Goal: Information Seeking & Learning: Find specific fact

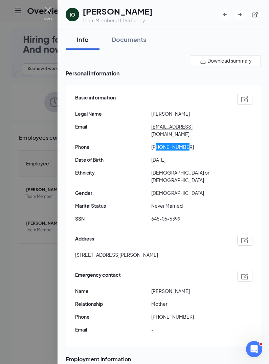
scroll to position [398, 0]
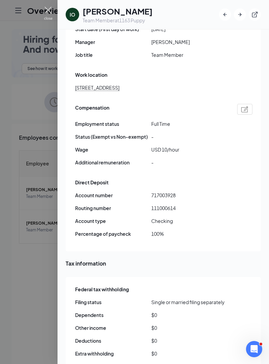
click at [46, 9] on img at bounding box center [48, 13] width 8 height 13
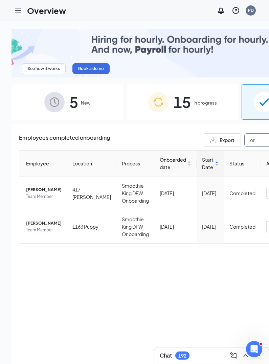
type input "o"
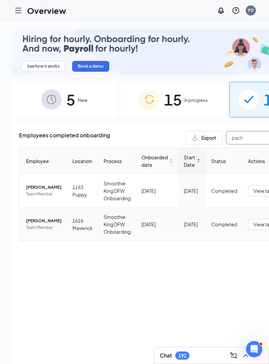
type input "pach"
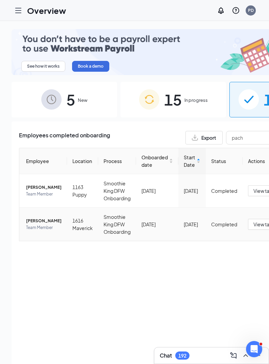
click at [34, 224] on span "[PERSON_NAME]" at bounding box center [44, 221] width 36 height 7
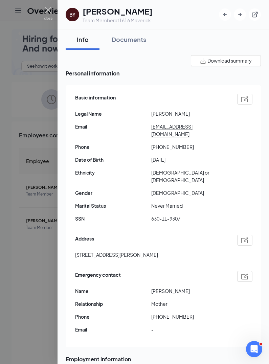
click at [157, 215] on span "630-11-9307" at bounding box center [189, 218] width 76 height 7
drag, startPoint x: 151, startPoint y: 202, endPoint x: 187, endPoint y: 202, distance: 35.5
click at [187, 215] on span "630-11-9307" at bounding box center [189, 218] width 76 height 7
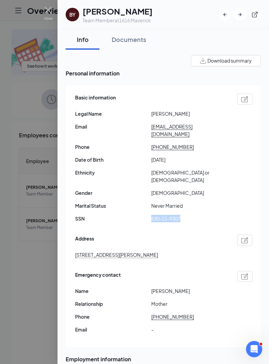
copy span "630-11-9307"
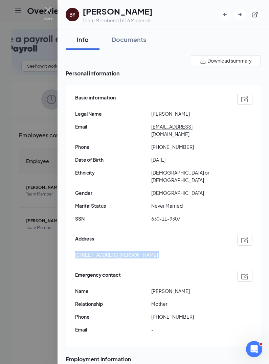
drag, startPoint x: 73, startPoint y: 241, endPoint x: 177, endPoint y: 253, distance: 105.0
click at [177, 253] on div "Basic information Legal Name [PERSON_NAME] Email [EMAIL_ADDRESS][DOMAIN_NAME] P…" at bounding box center [163, 216] width 195 height 262
copy chrome_annotation "[STREET_ADDRESS][PERSON_NAME]"
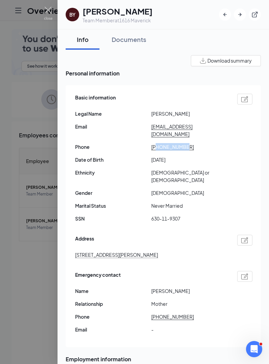
drag, startPoint x: 157, startPoint y: 139, endPoint x: 190, endPoint y: 140, distance: 32.8
click at [190, 143] on span "[PHONE_NUMBER]" at bounding box center [189, 146] width 76 height 7
copy chrome_annotation "4693472012"
drag, startPoint x: 151, startPoint y: 126, endPoint x: 208, endPoint y: 127, distance: 57.5
click at [208, 127] on div "Email [EMAIL_ADDRESS][DOMAIN_NAME]" at bounding box center [163, 130] width 177 height 15
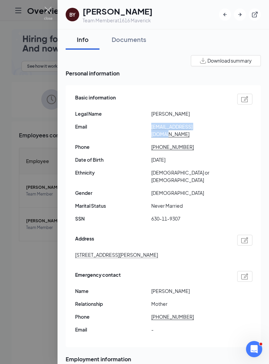
copy div "[EMAIL_ADDRESS][DOMAIN_NAME]"
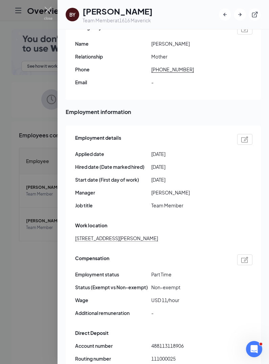
scroll to position [361, 0]
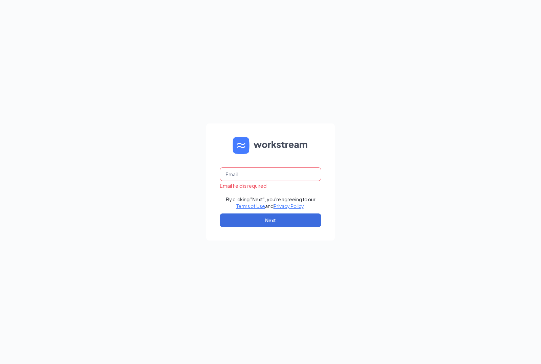
type input "smoothieking.office@gmail.com"
click at [265, 227] on button "Next" at bounding box center [271, 221] width 102 height 14
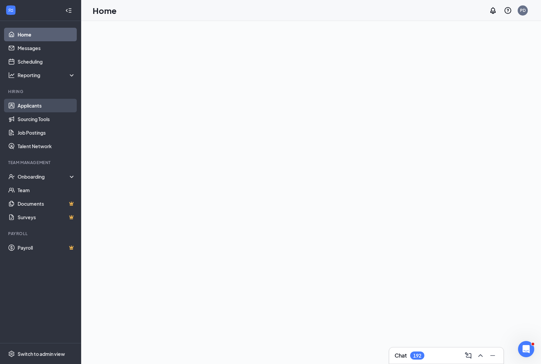
click at [23, 104] on link "Applicants" at bounding box center [47, 106] width 58 height 14
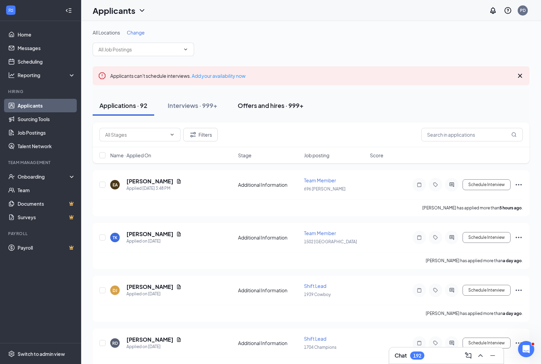
click at [285, 107] on div "Offers and hires · 999+" at bounding box center [271, 105] width 66 height 8
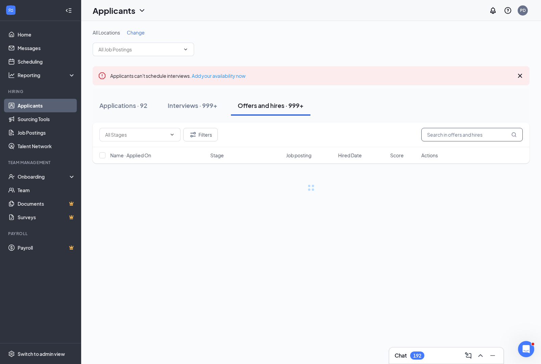
click at [437, 133] on input "text" at bounding box center [473, 135] width 102 height 14
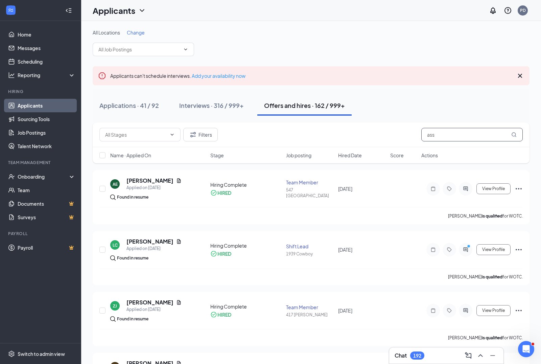
click at [448, 138] on input "ass" at bounding box center [473, 135] width 102 height 14
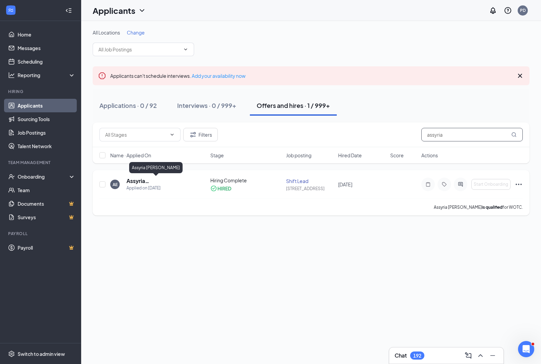
type input "assyria"
click at [139, 181] on h5 "Assyria Ervine" at bounding box center [160, 180] width 66 height 7
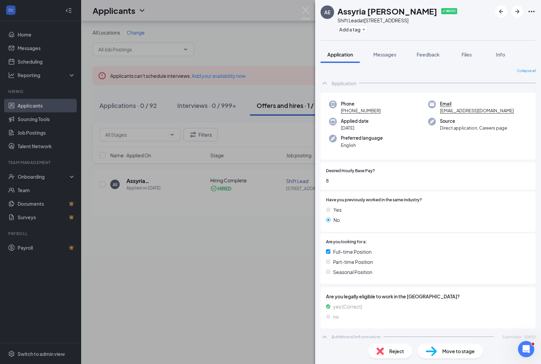
click at [35, 146] on div "AE Assyria Ervine ✔ WOTC Shift Lead at 1455 Hideaway Add a tag Application Mess…" at bounding box center [270, 182] width 541 height 364
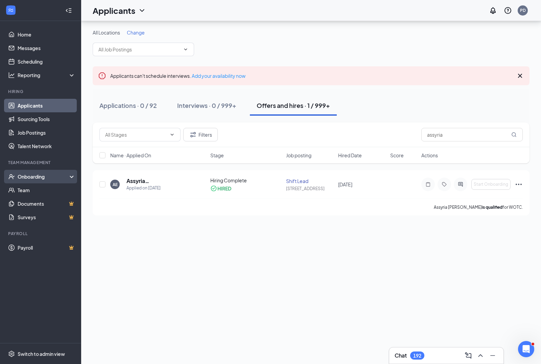
click at [34, 173] on div "Onboarding" at bounding box center [44, 176] width 52 height 7
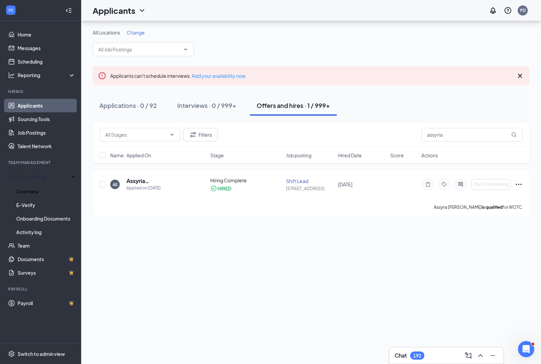
click at [34, 185] on link "Overview" at bounding box center [45, 192] width 59 height 14
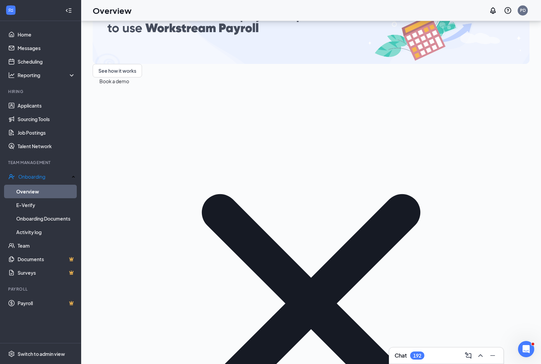
type input "e"
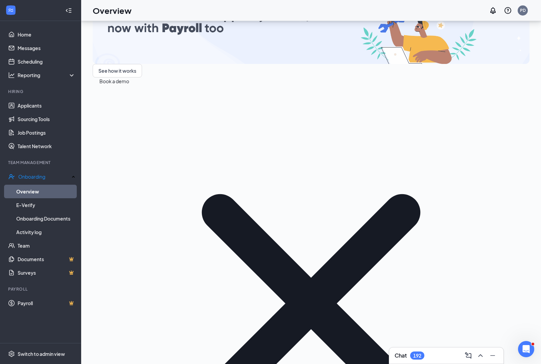
type input "assyr"
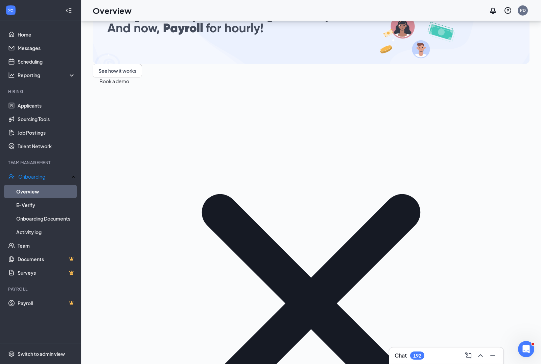
scroll to position [58, 0]
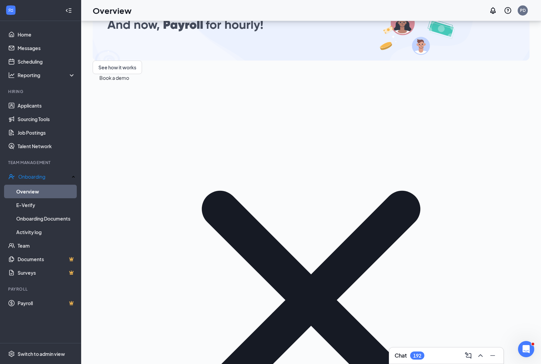
scroll to position [160, 0]
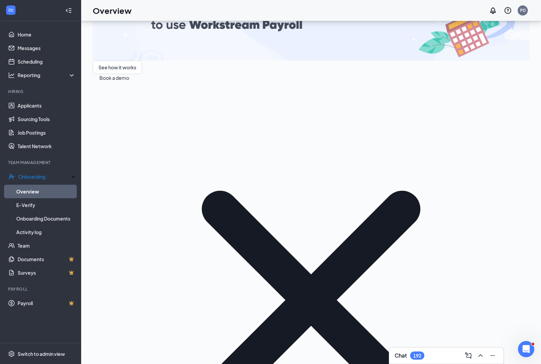
click at [420, 321] on html "Home Messages Scheduling Reporting Hiring Applicants Sourcing Tools Job Posting…" at bounding box center [270, 152] width 541 height 364
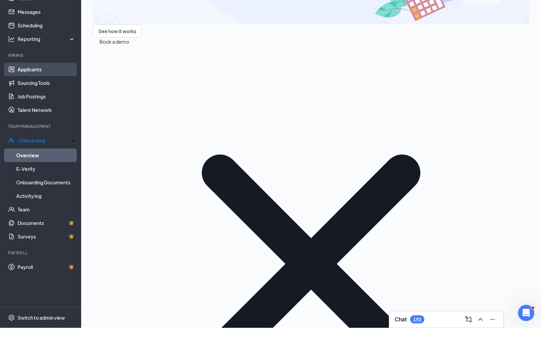
type input "vin"
click at [29, 99] on link "Applicants" at bounding box center [47, 106] width 58 height 14
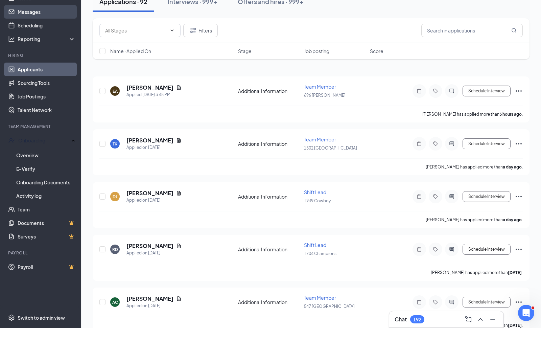
scroll to position [94, 0]
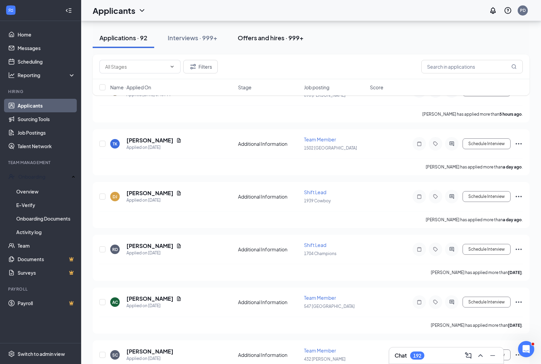
click at [293, 41] on div "Offers and hires · 999+" at bounding box center [271, 38] width 66 height 8
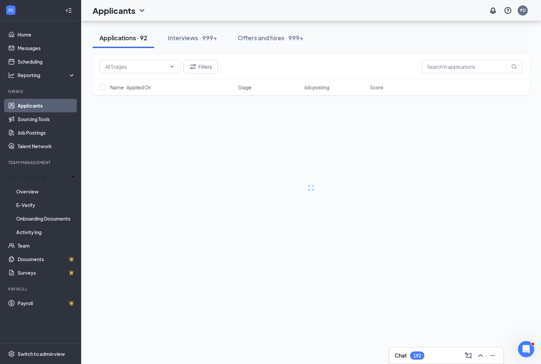
scroll to position [27, 0]
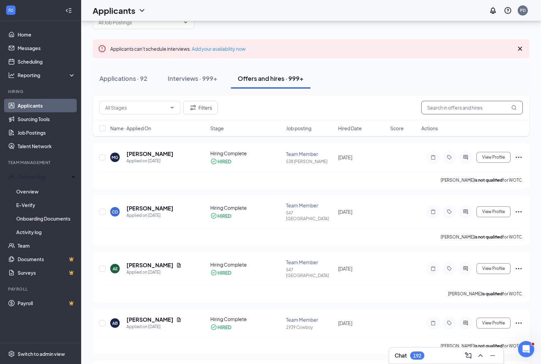
click at [445, 105] on input "text" at bounding box center [473, 108] width 102 height 14
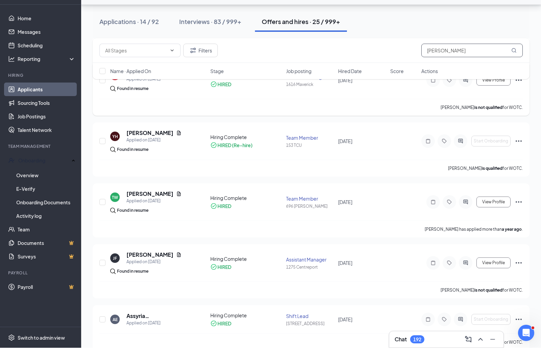
scroll to position [1321, 0]
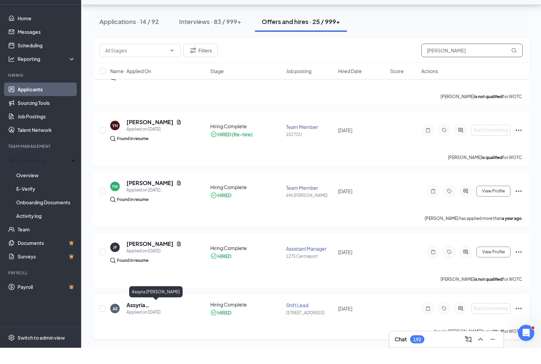
type input "ervin"
click at [143, 318] on h5 "Assyria Ervine" at bounding box center [160, 321] width 66 height 7
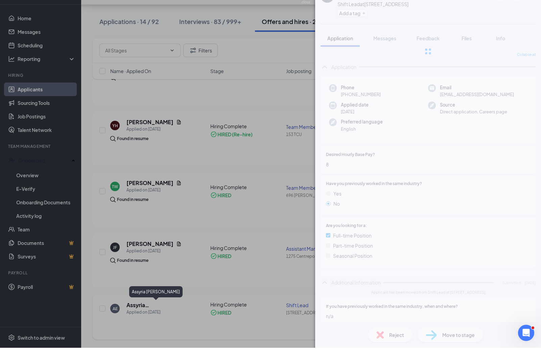
scroll to position [1294, 0]
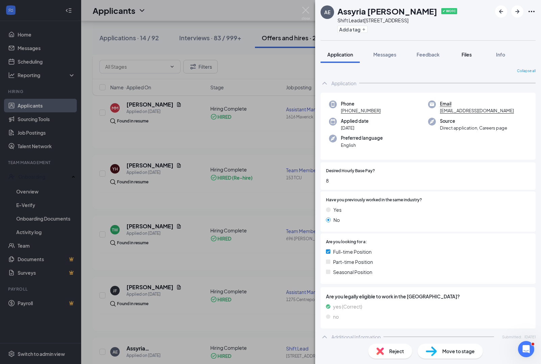
click at [467, 52] on span "Files" at bounding box center [467, 54] width 10 height 6
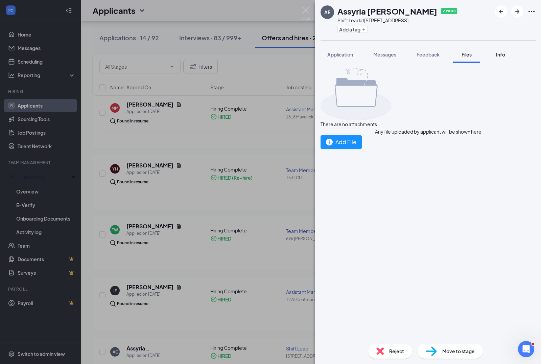
click at [496, 53] on div "Info" at bounding box center [501, 54] width 14 height 7
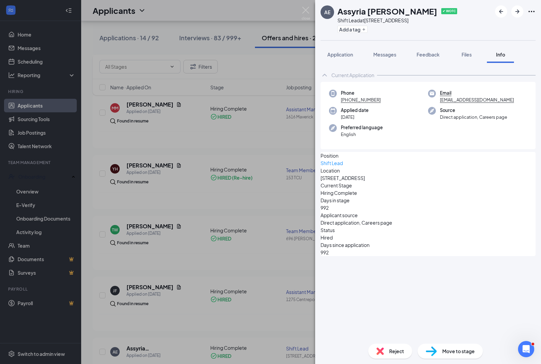
drag, startPoint x: 400, startPoint y: 102, endPoint x: 350, endPoint y: 99, distance: 50.5
click at [350, 99] on div "Phone +1 (806) 731-7638" at bounding box center [378, 97] width 99 height 14
copy chrome_annotation "806) 731-7638"
click at [353, 55] on span "Application" at bounding box center [341, 54] width 26 height 6
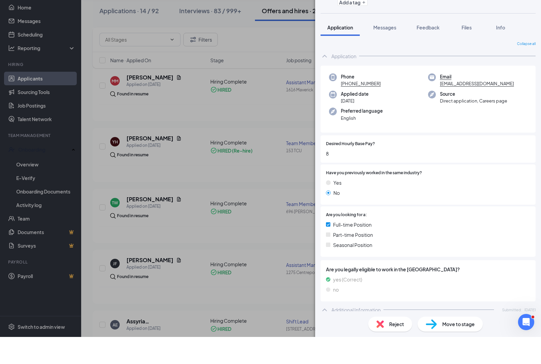
click at [530, 12] on div "AE Assyria Ervine ✔ WOTC Shift Lead at 1455 Hideaway Add a tag" at bounding box center [428, 20] width 226 height 40
click at [534, 11] on div "AE Assyria Ervine ✔ WOTC Shift Lead at 1455 Hideaway Add a tag" at bounding box center [428, 20] width 226 height 40
click at [533, 11] on div "AE Assyria Ervine ✔ WOTC Shift Lead at 1455 Hideaway Add a tag" at bounding box center [428, 20] width 226 height 40
click at [532, 12] on div "AE Assyria Ervine ✔ WOTC Shift Lead at 1455 Hideaway Add a tag" at bounding box center [428, 20] width 226 height 40
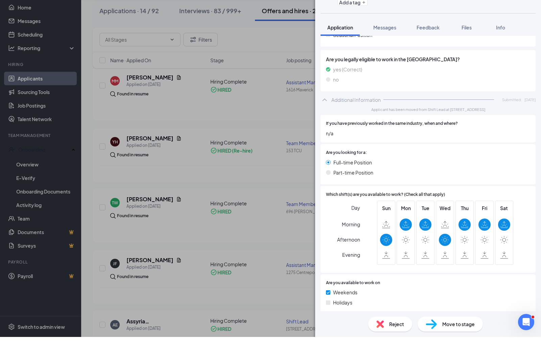
scroll to position [347, 0]
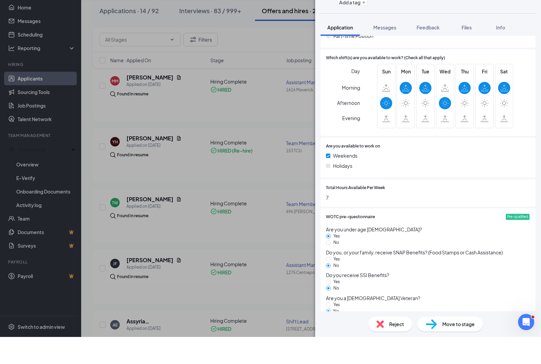
click at [37, 165] on div "AE Assyria Ervine ✔ WOTC Shift Lead at 1455 Hideaway Add a tag Application Mess…" at bounding box center [270, 182] width 541 height 364
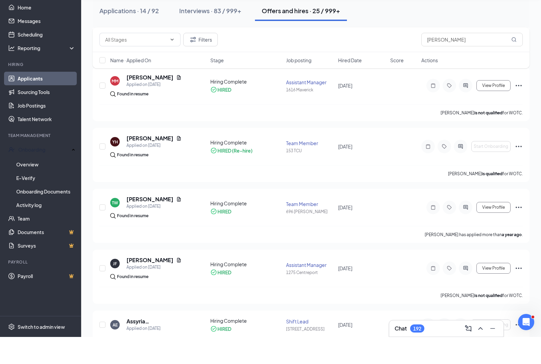
scroll to position [1321, 0]
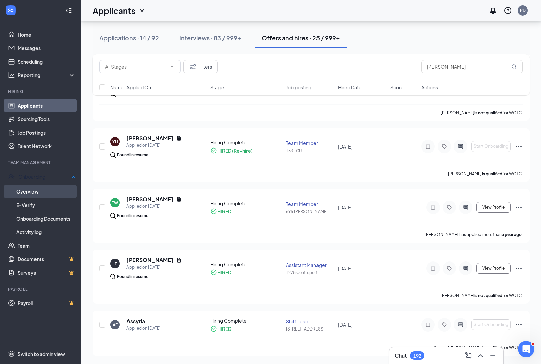
click at [42, 185] on link "Overview" at bounding box center [45, 192] width 59 height 14
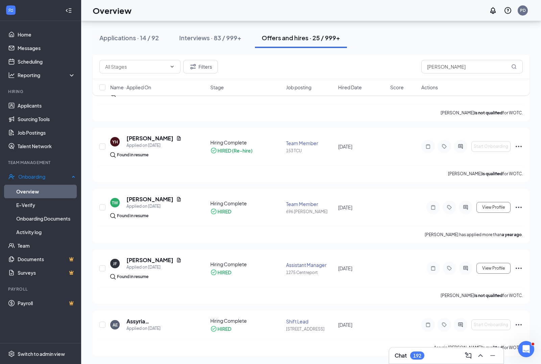
scroll to position [58, 0]
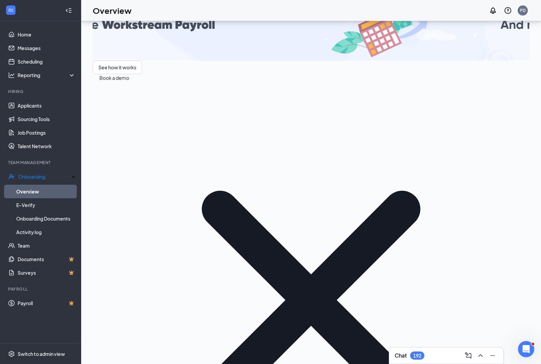
paste input "806) 731-7638"
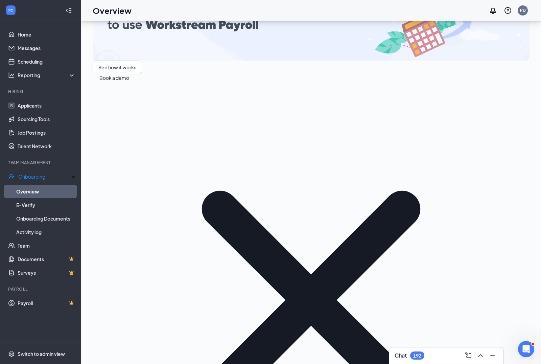
type input "8067317638"
